Goal: Find contact information: Find contact information

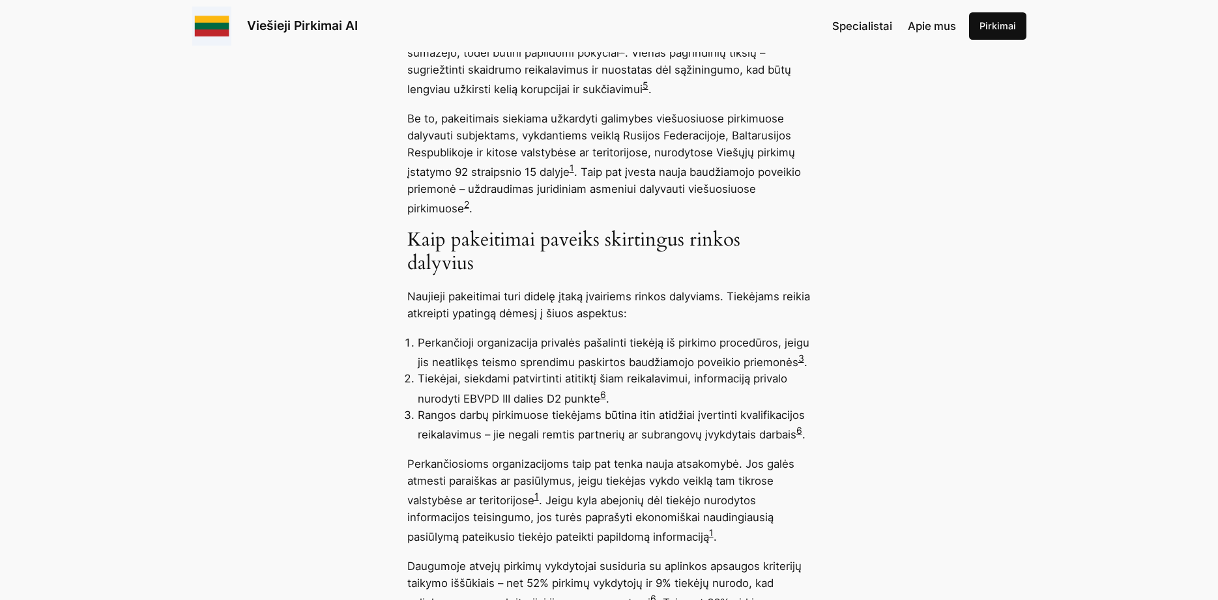
scroll to position [1130, 0]
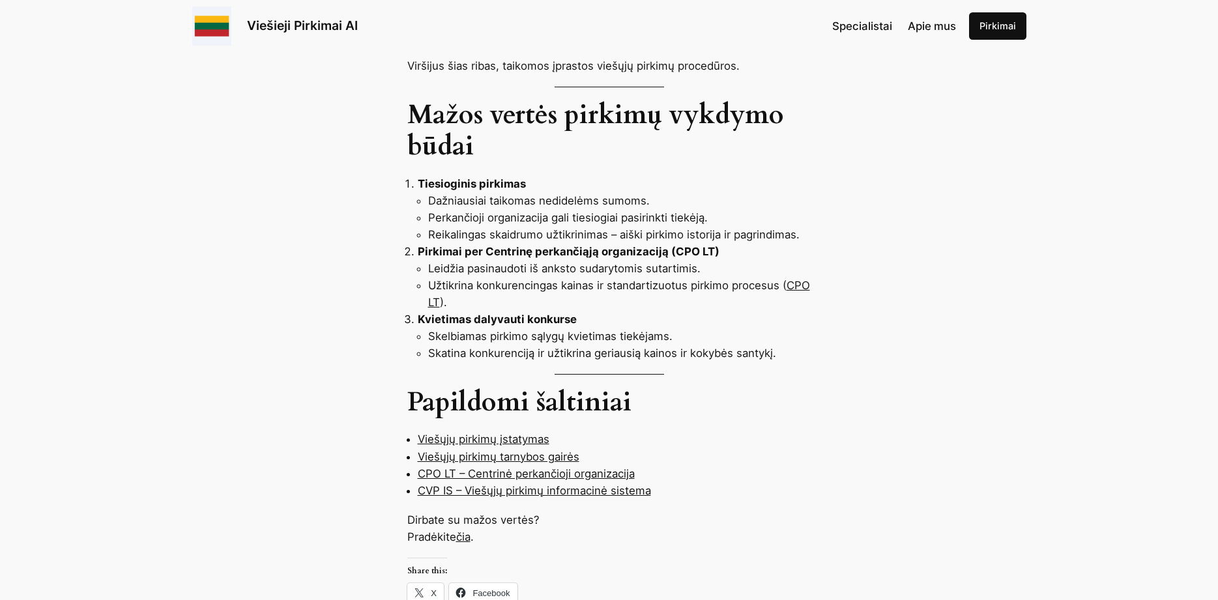
scroll to position [1064, 0]
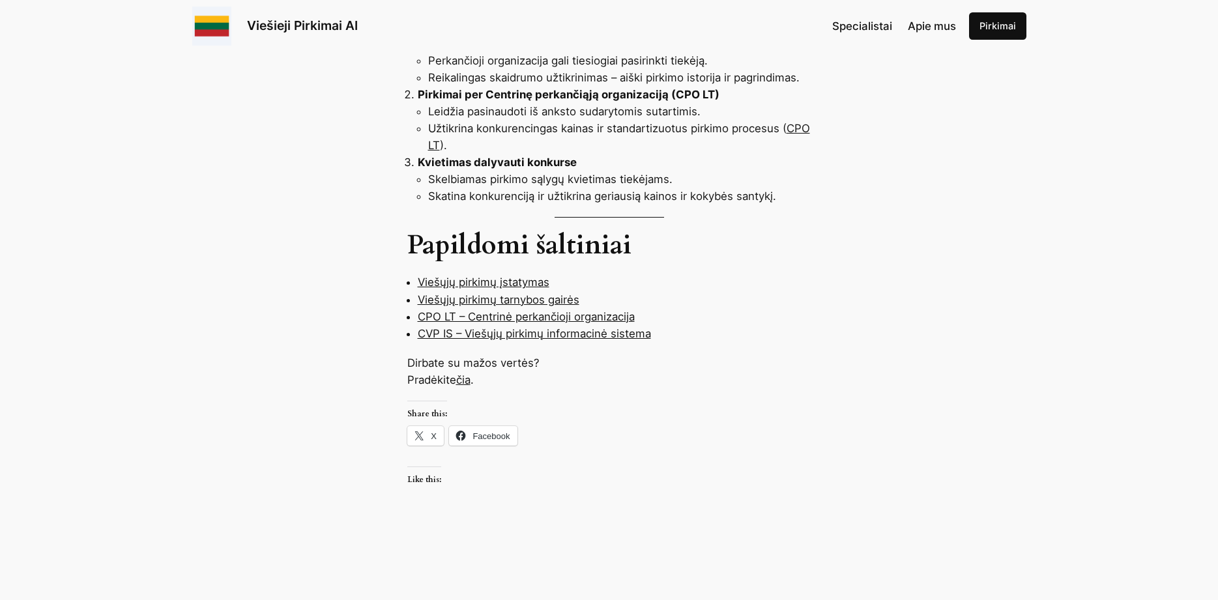
click at [465, 373] on link "čia" at bounding box center [463, 379] width 14 height 13
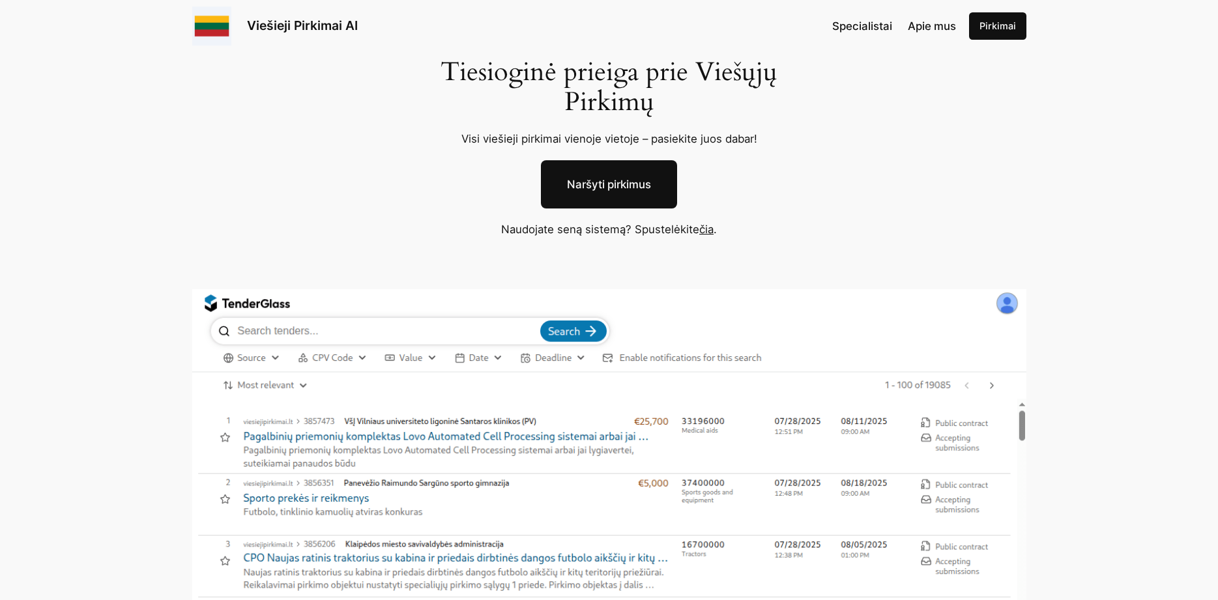
scroll to position [199, 0]
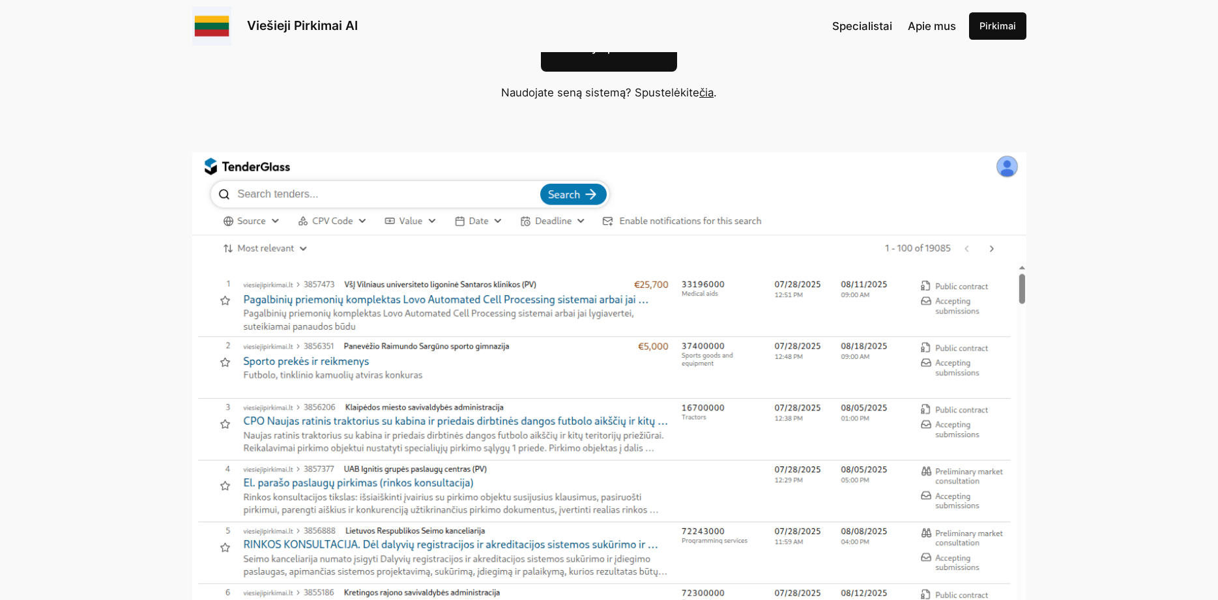
click at [305, 360] on img at bounding box center [609, 397] width 834 height 489
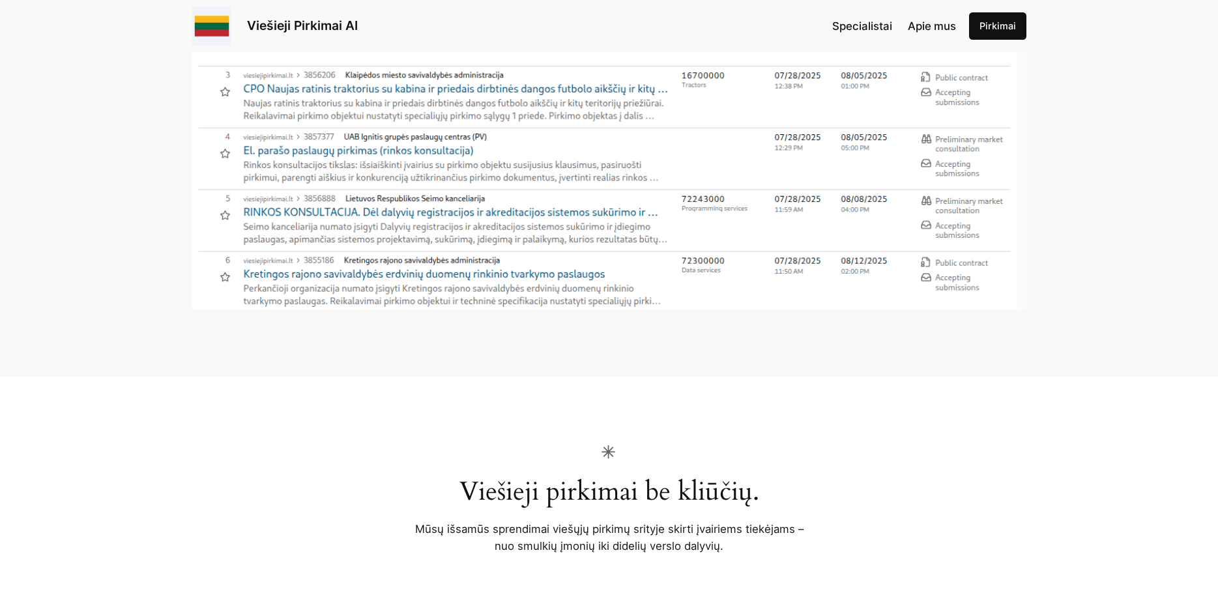
scroll to position [266, 0]
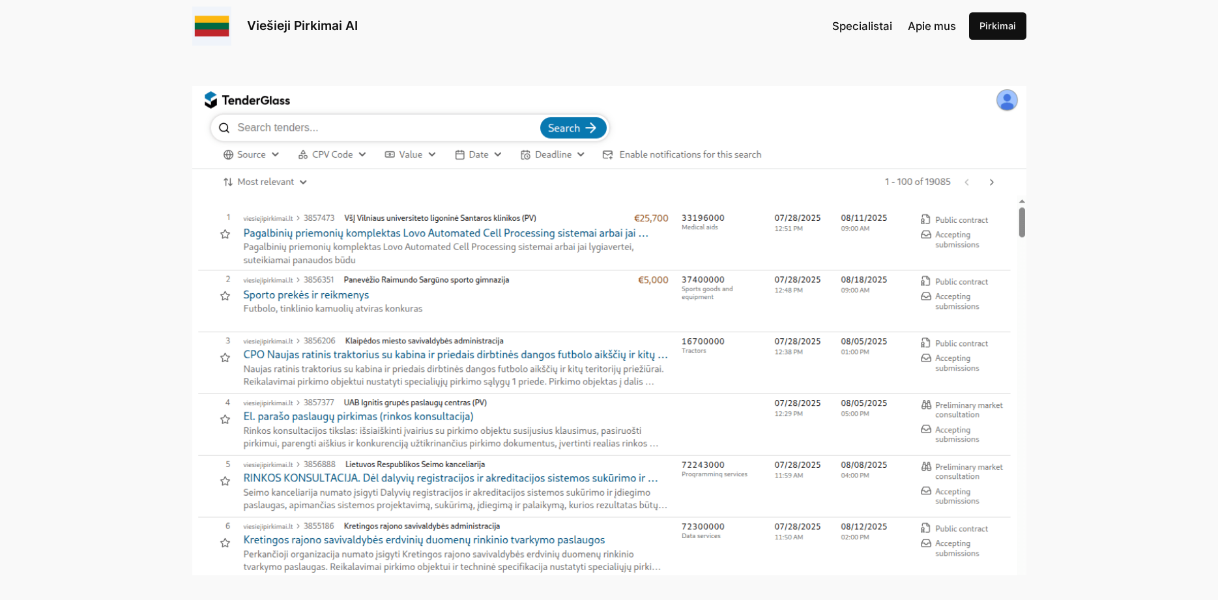
click at [991, 184] on img at bounding box center [609, 330] width 834 height 489
